Goal: Task Accomplishment & Management: Manage account settings

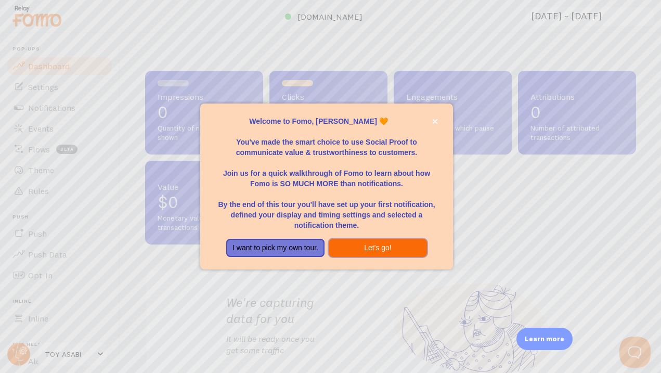
click at [390, 252] on button "Let's go!" at bounding box center [378, 248] width 98 height 19
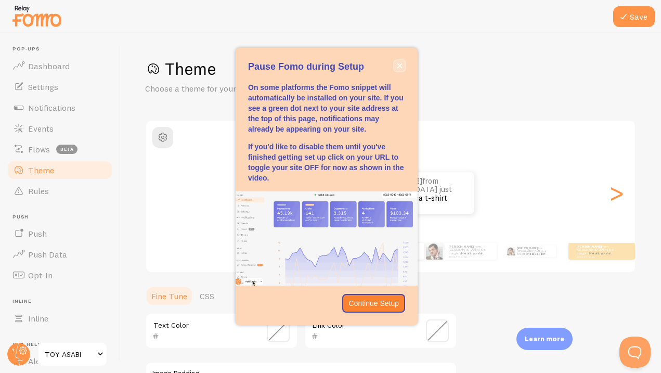
click at [399, 63] on icon "close," at bounding box center [400, 66] width 6 height 6
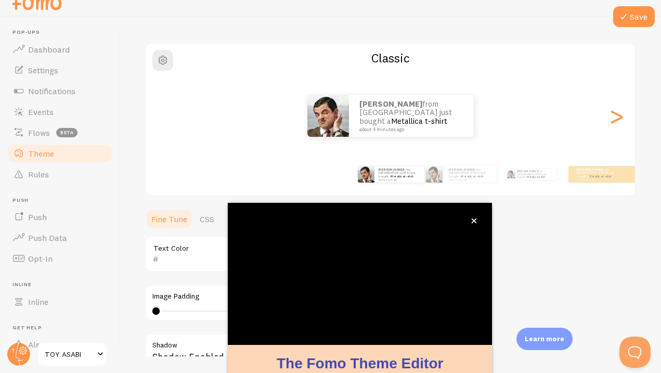
scroll to position [93, 0]
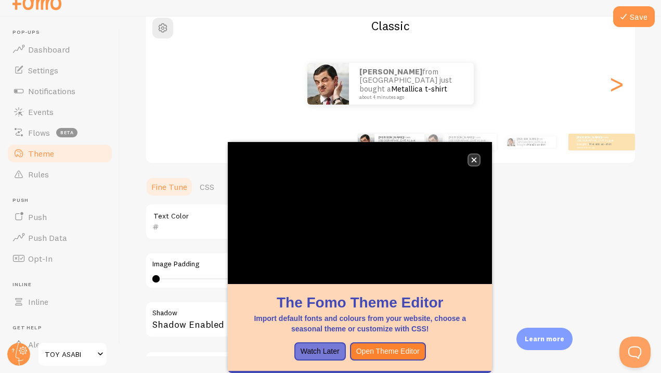
click at [476, 160] on icon "close," at bounding box center [474, 160] width 6 height 6
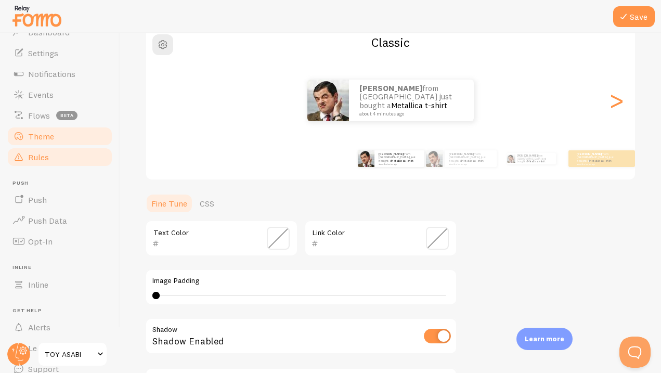
scroll to position [0, 0]
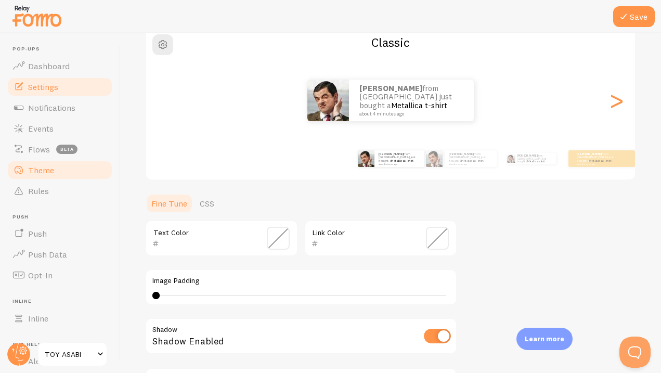
click at [51, 90] on span "Settings" at bounding box center [43, 87] width 30 height 10
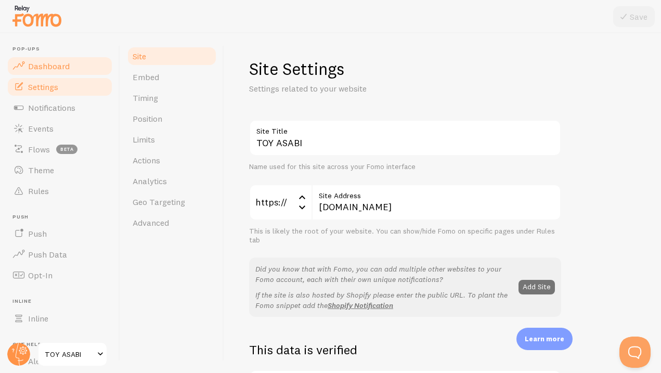
click at [56, 66] on span "Dashboard" at bounding box center [49, 66] width 42 height 10
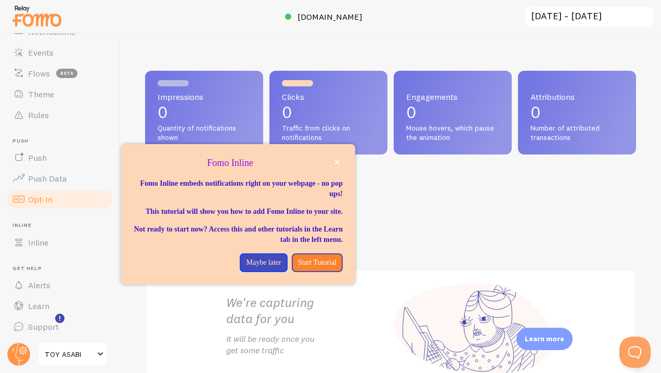
scroll to position [77, 0]
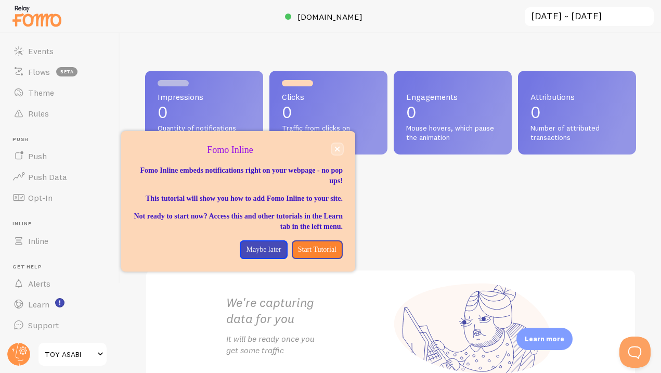
click at [338, 151] on icon "close," at bounding box center [337, 149] width 6 height 6
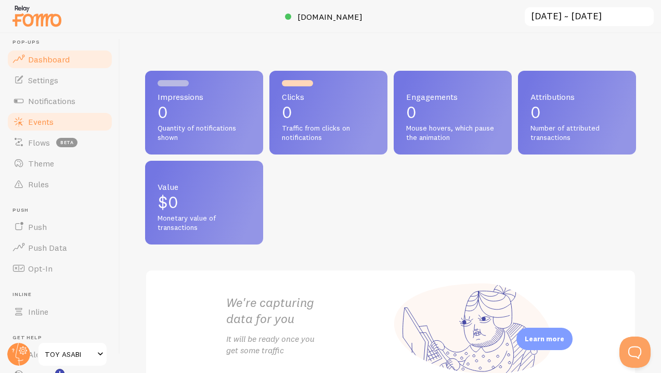
scroll to position [0, 0]
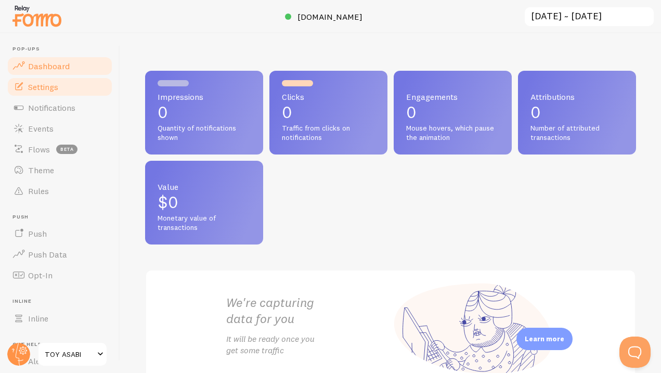
click at [48, 89] on span "Settings" at bounding box center [43, 87] width 30 height 10
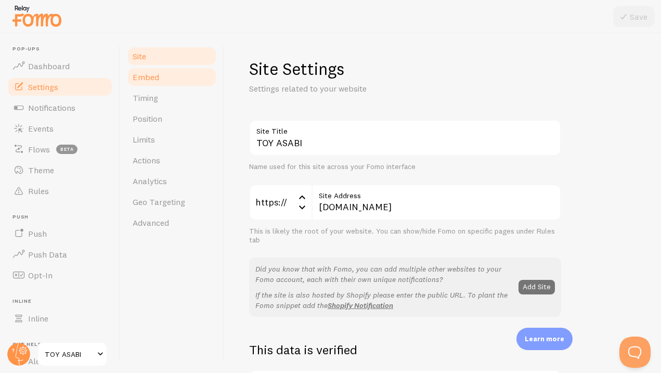
click at [167, 74] on link "Embed" at bounding box center [171, 77] width 91 height 21
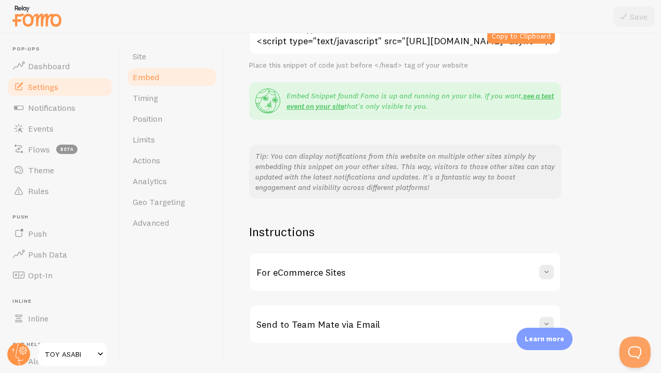
scroll to position [185, 0]
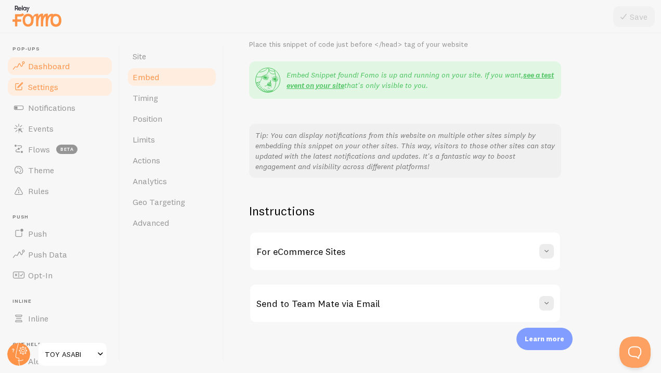
click at [67, 69] on span "Dashboard" at bounding box center [49, 66] width 42 height 10
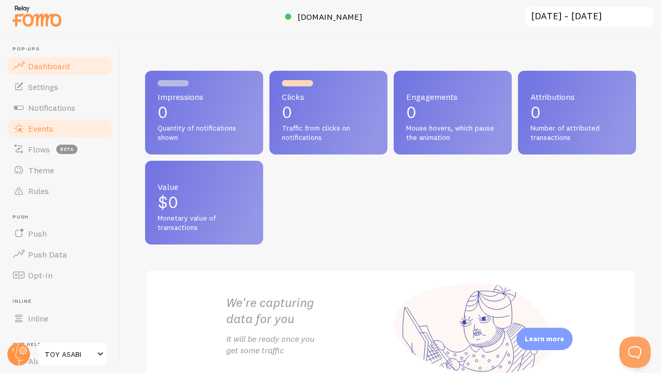
click at [53, 125] on span "Events" at bounding box center [40, 128] width 25 height 10
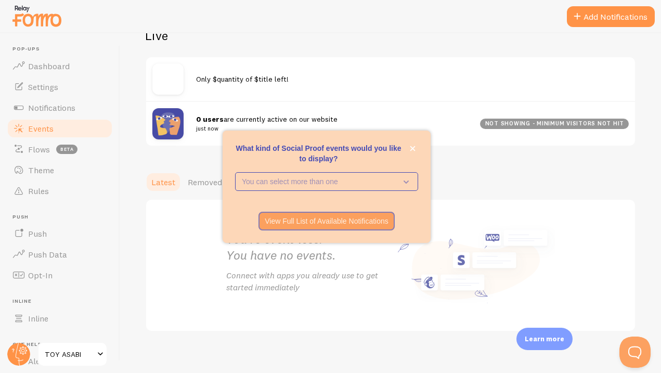
scroll to position [135, 0]
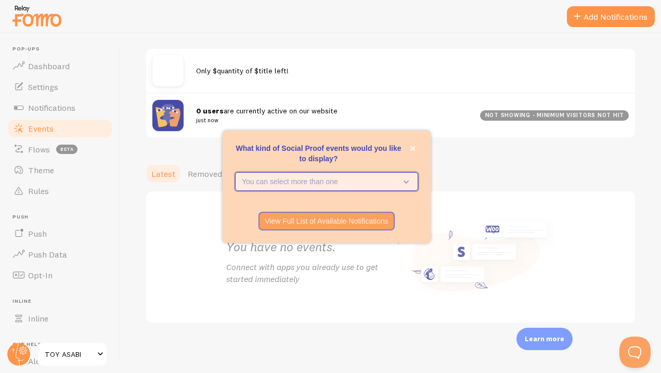
click at [409, 181] on icon "What kind of Social Proof events would you like to display?" at bounding box center [404, 181] width 15 height 11
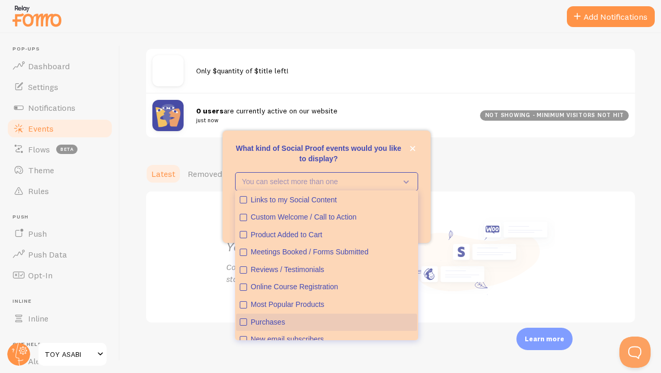
click at [362, 322] on div "Purchases" at bounding box center [332, 322] width 163 height 10
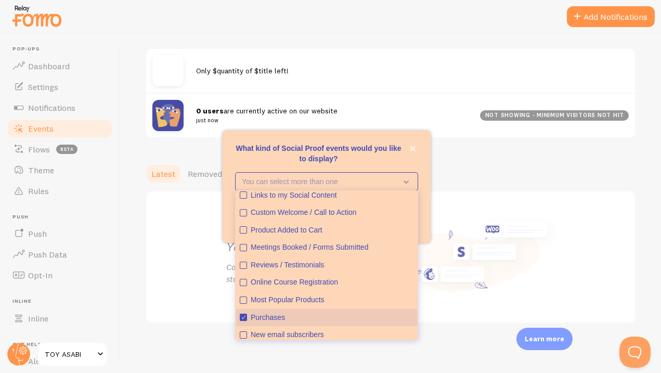
scroll to position [0, 0]
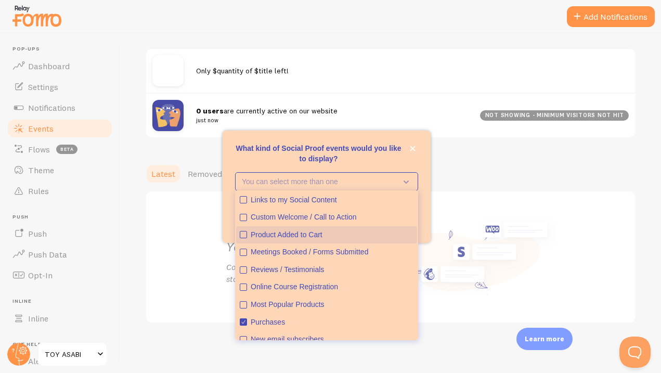
click at [353, 238] on div "Product Added to Cart" at bounding box center [332, 235] width 163 height 10
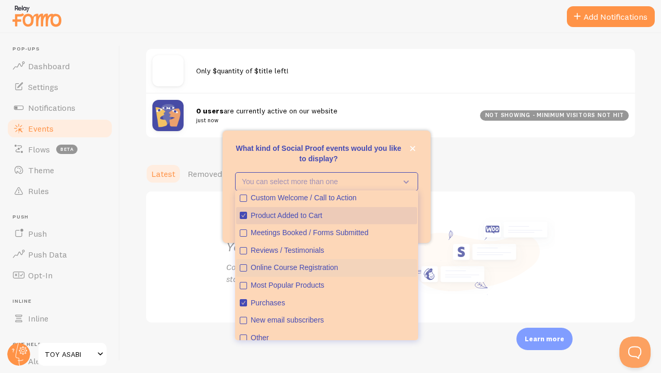
scroll to position [27, 0]
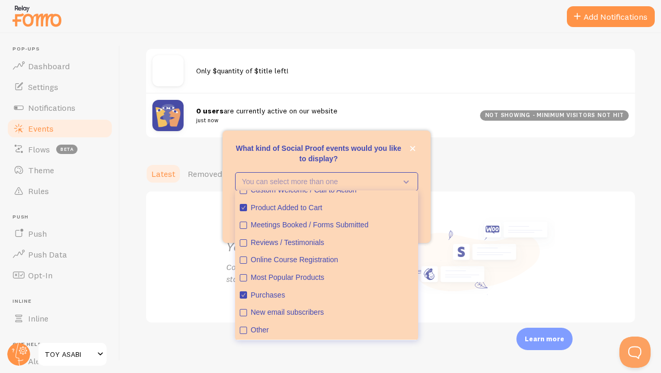
click at [379, 160] on p "What kind of Social Proof events would you like to display?" at bounding box center [326, 153] width 183 height 21
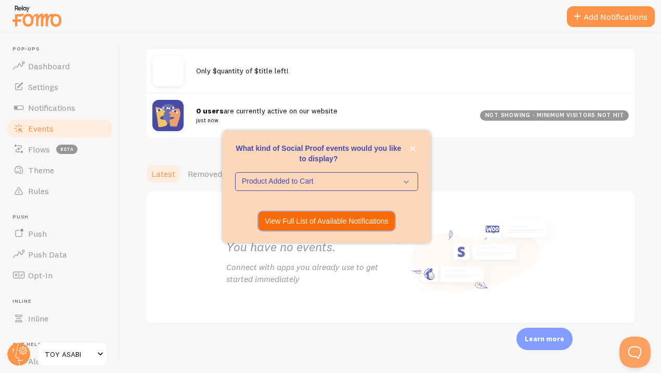
click at [356, 222] on p "View Full List of Available Notifications" at bounding box center [327, 221] width 124 height 10
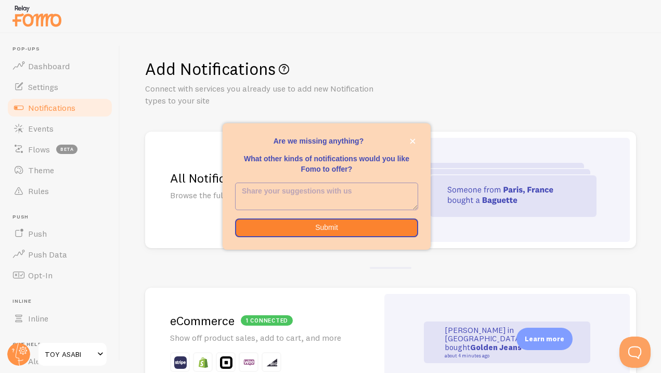
click at [374, 187] on textarea "<p>Are we missing anything? </p><p></p><p>What other kinds of notifications wou…" at bounding box center [326, 196] width 182 height 27
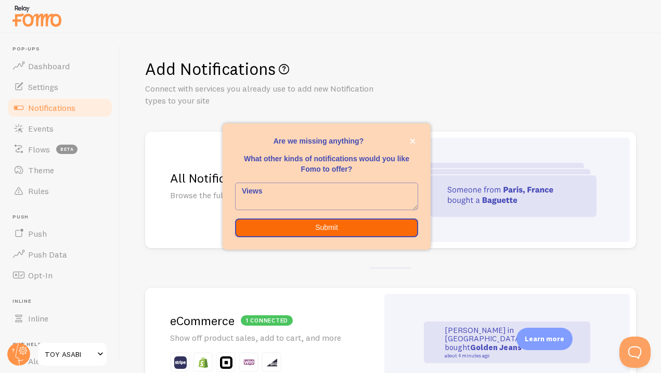
type textarea "Views"
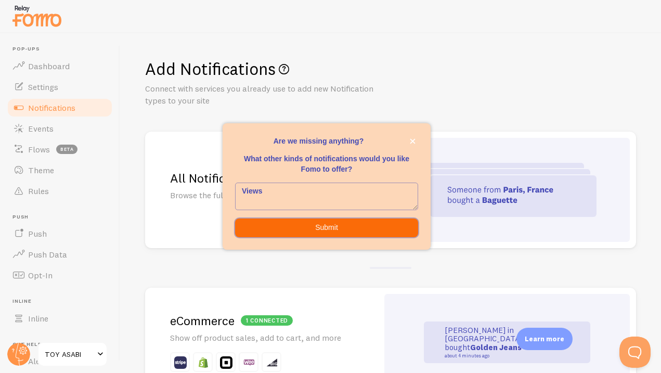
click at [381, 230] on button "Submit" at bounding box center [326, 227] width 183 height 19
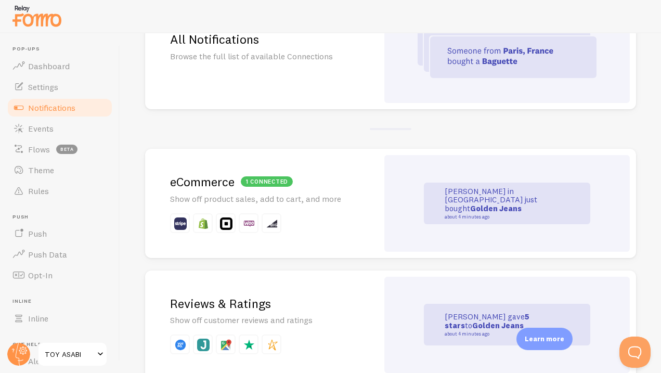
scroll to position [141, 0]
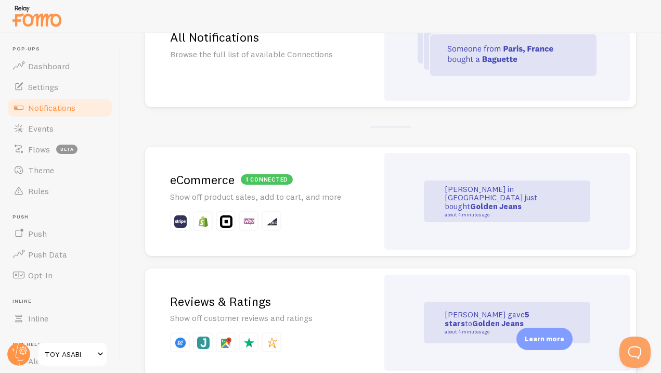
click at [346, 206] on div "1 connected eCommerce Show off product sales, add to cart, and more" at bounding box center [261, 201] width 233 height 109
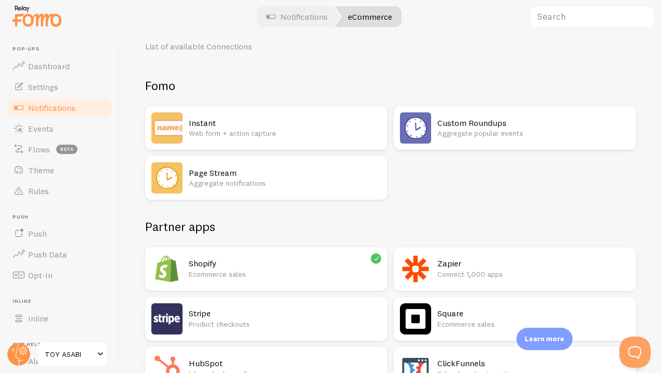
scroll to position [49, 0]
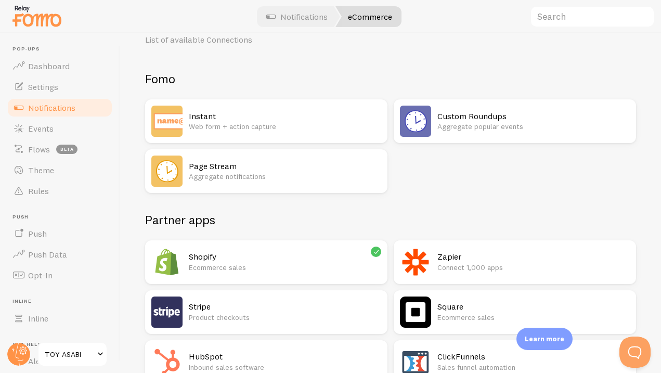
click at [334, 260] on h2 "Shopify" at bounding box center [285, 256] width 192 height 11
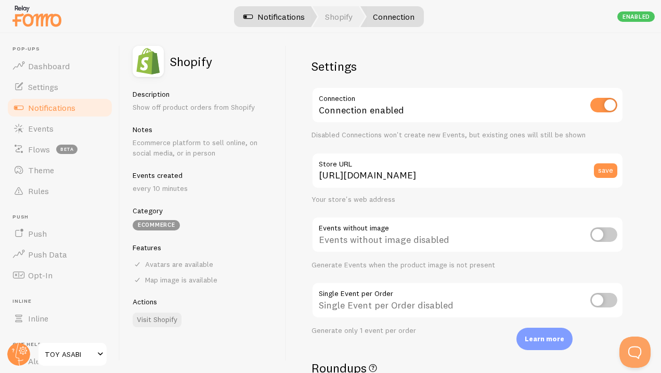
click at [292, 20] on link "Notifications" at bounding box center [274, 16] width 86 height 21
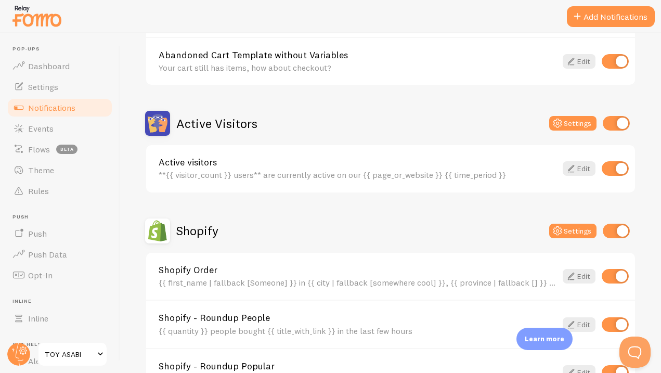
scroll to position [188, 0]
click at [617, 120] on input "checkbox" at bounding box center [615, 122] width 27 height 15
checkbox input "false"
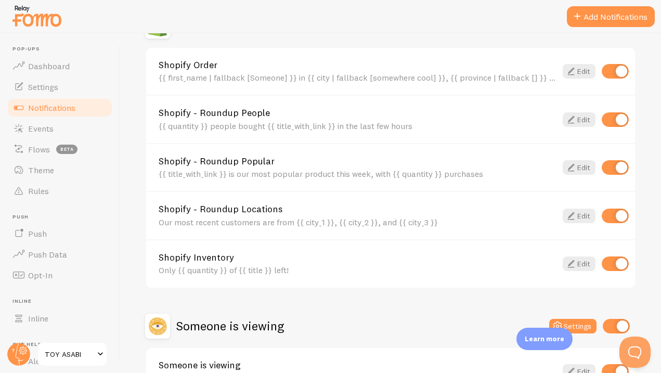
scroll to position [388, 0]
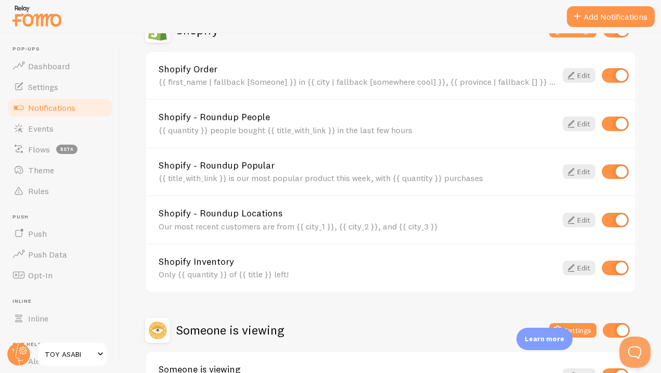
click at [618, 218] on input "checkbox" at bounding box center [614, 220] width 27 height 15
checkbox input "false"
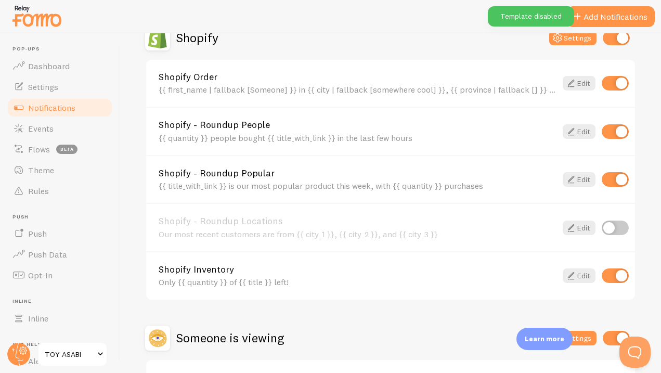
scroll to position [369, 0]
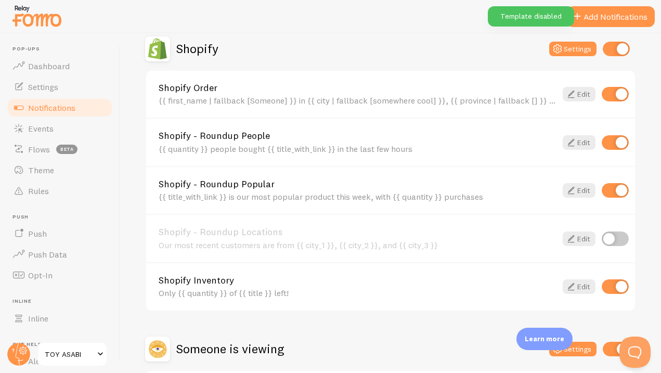
click at [615, 190] on input "checkbox" at bounding box center [614, 190] width 27 height 15
checkbox input "false"
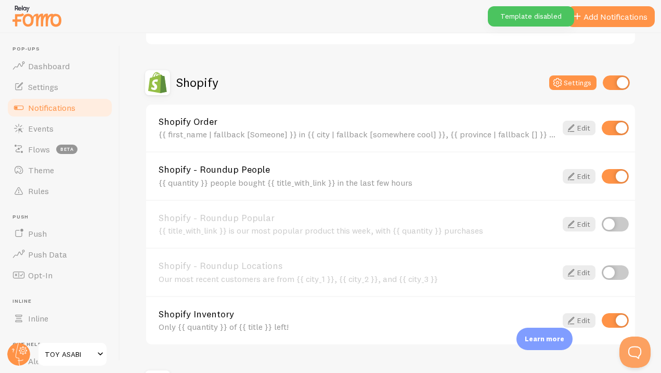
scroll to position [332, 0]
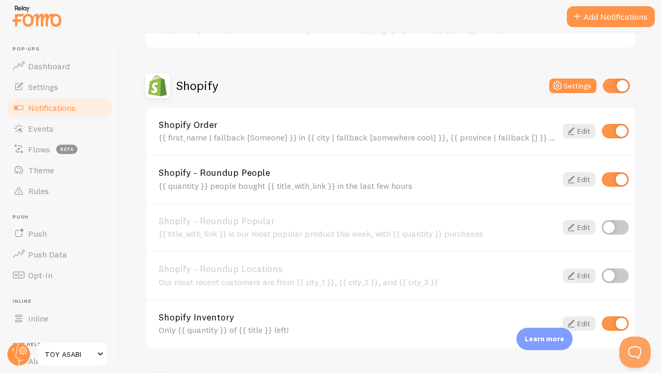
click at [618, 178] on input "checkbox" at bounding box center [614, 179] width 27 height 15
checkbox input "false"
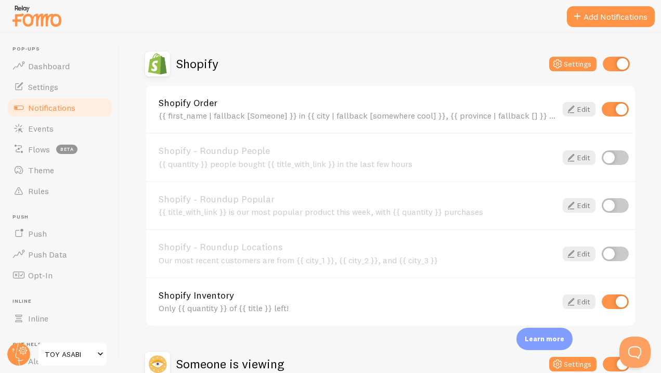
scroll to position [465, 0]
